Goal: Communication & Community: Answer question/provide support

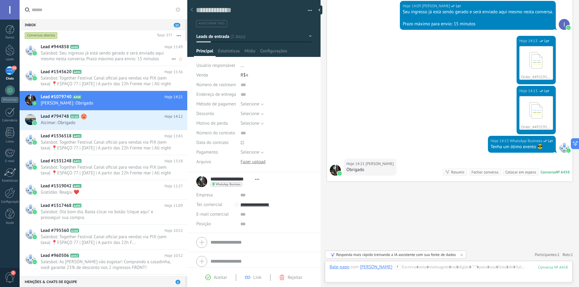
click at [106, 50] on h2 "Lead #944858 A440" at bounding box center [103, 47] width 124 height 6
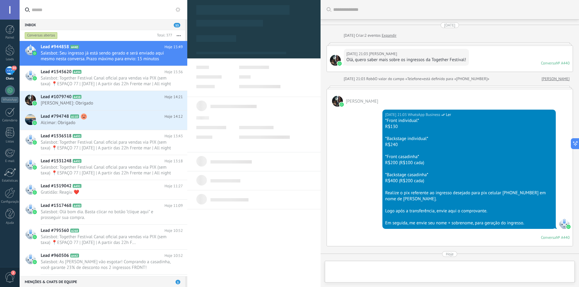
type textarea "**********"
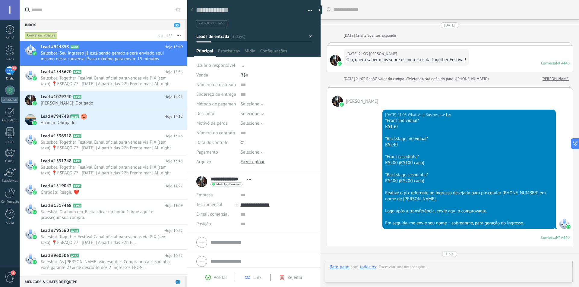
scroll to position [406, 0]
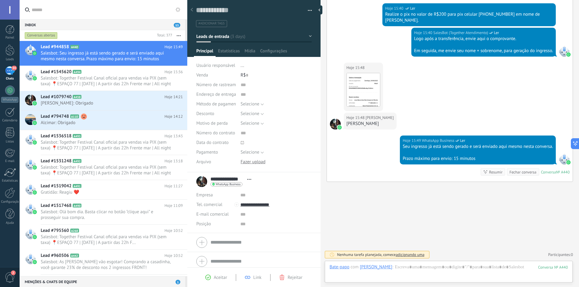
drag, startPoint x: 401, startPoint y: 123, endPoint x: 350, endPoint y: 125, distance: 51.0
click at [351, 125] on div "[PERSON_NAME]" at bounding box center [369, 124] width 47 height 6
drag, startPoint x: 347, startPoint y: 122, endPoint x: 404, endPoint y: 124, distance: 56.7
click at [396, 124] on div "Hoje 15:48 [PERSON_NAME]" at bounding box center [370, 121] width 53 height 17
copy div "[PERSON_NAME]"
